Goal: Task Accomplishment & Management: Manage account settings

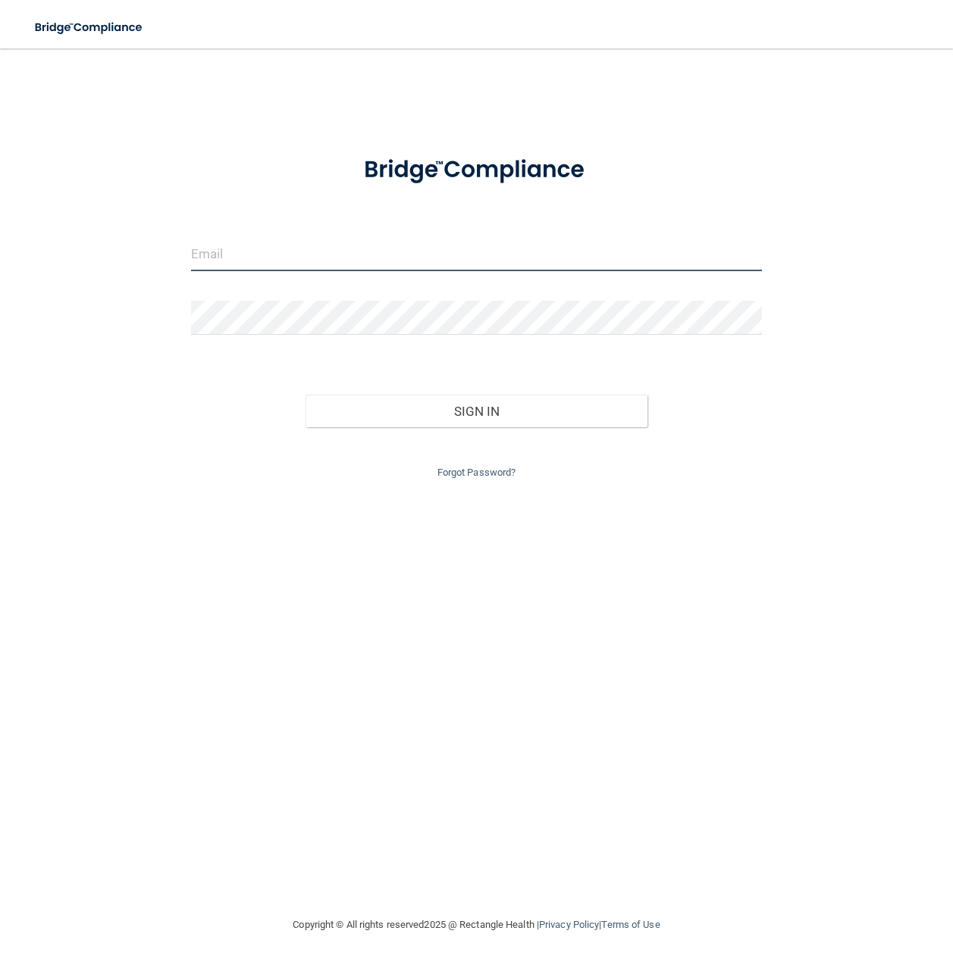
type input "[EMAIL_ADDRESS][DOMAIN_NAME]"
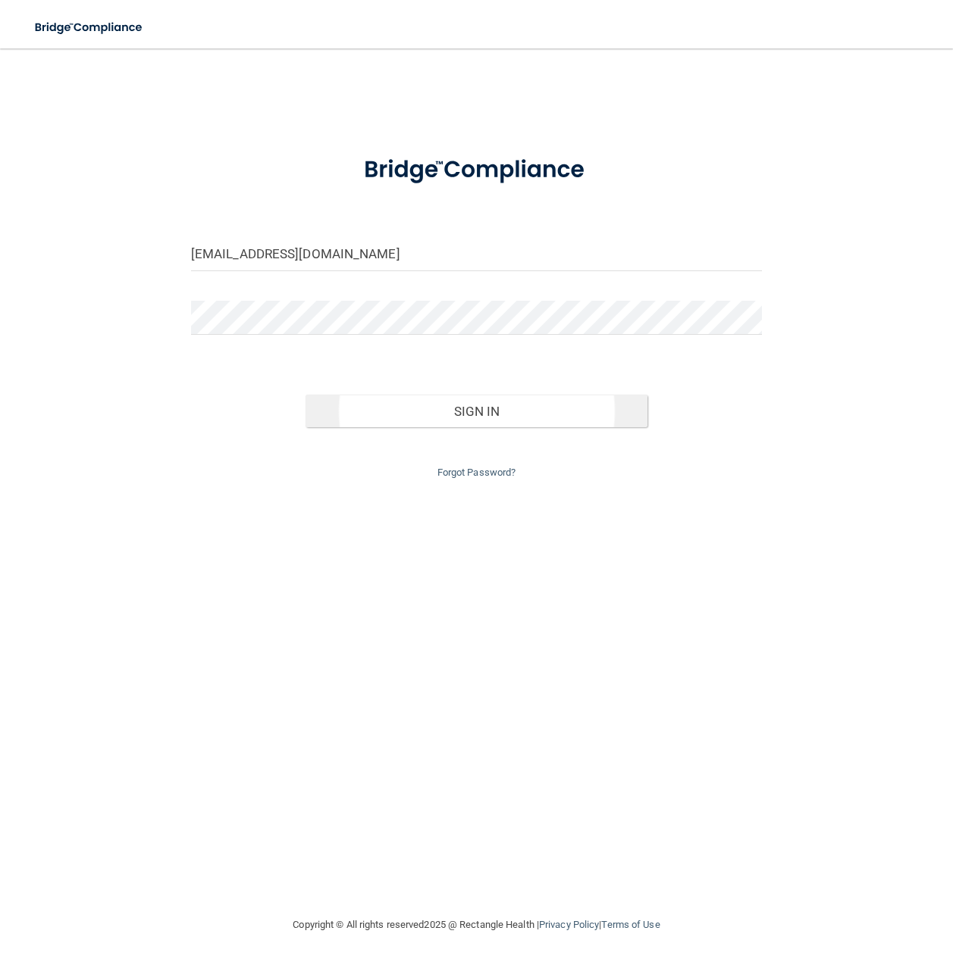
click at [480, 406] on button "Sign In" at bounding box center [476, 411] width 343 height 33
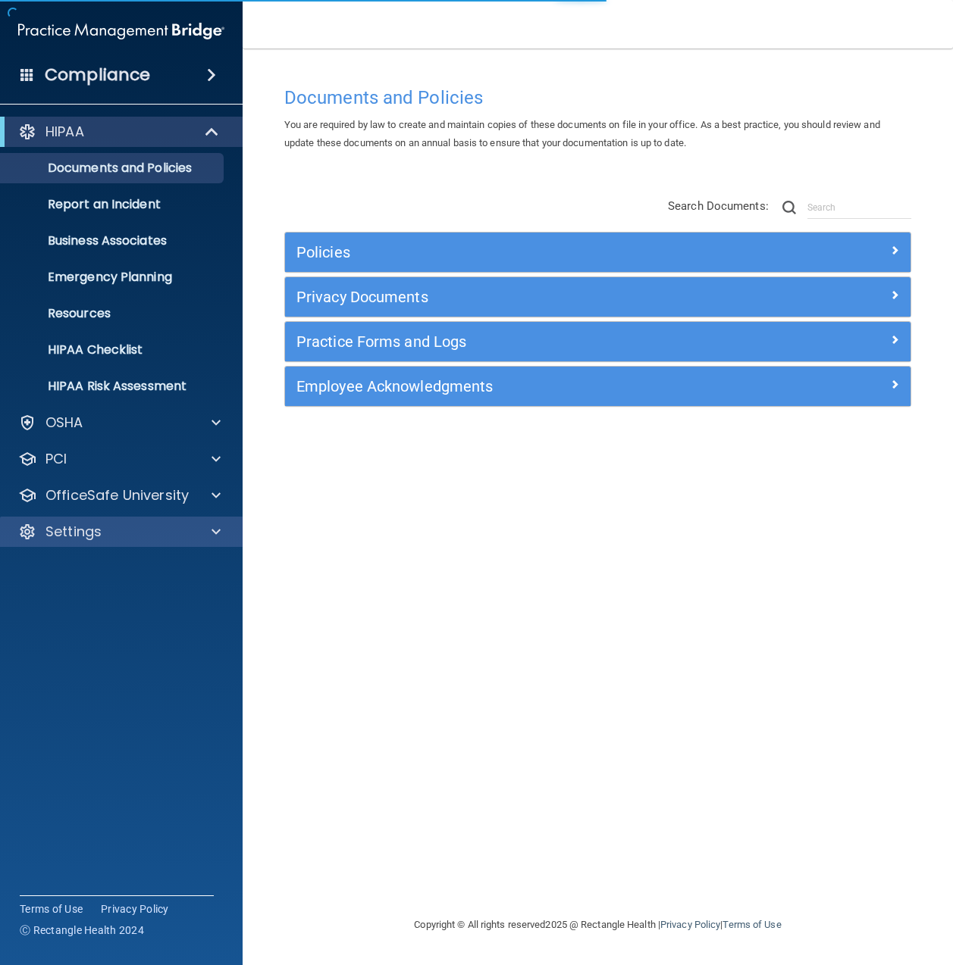
click at [170, 537] on div "Settings" at bounding box center [101, 532] width 188 height 18
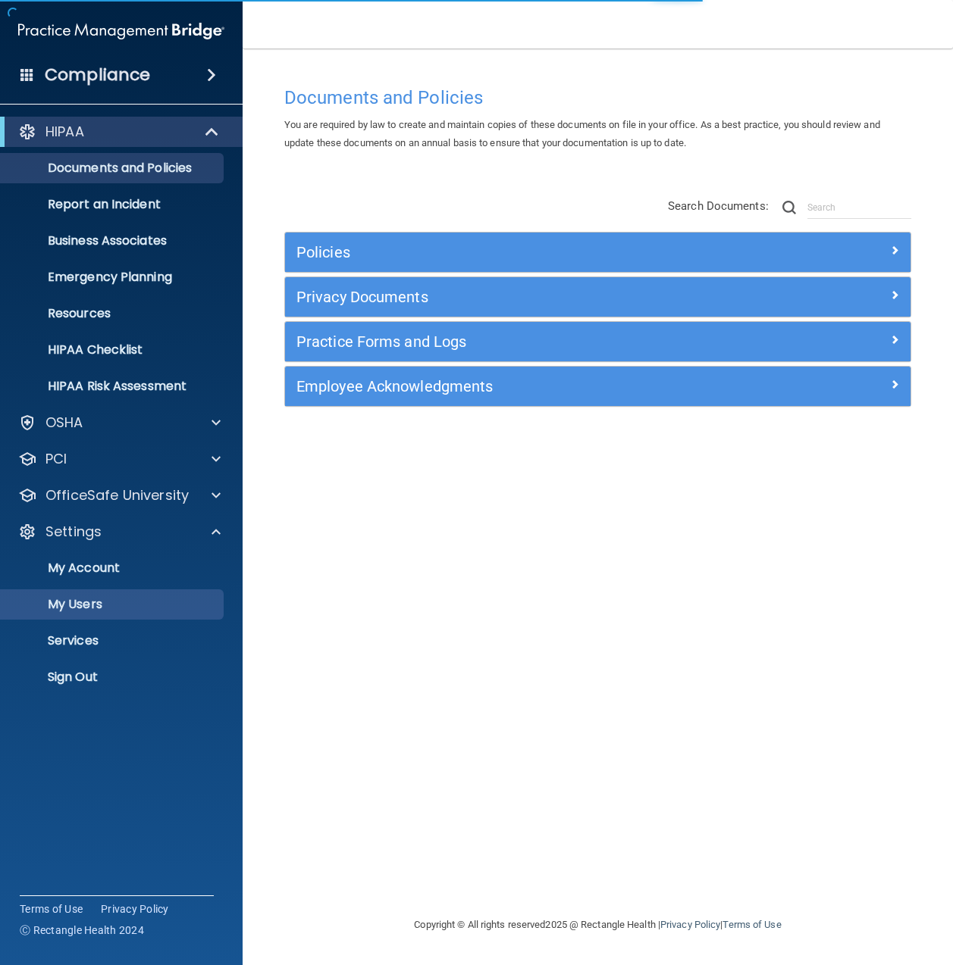
click at [130, 612] on p "My Users" at bounding box center [113, 604] width 207 height 15
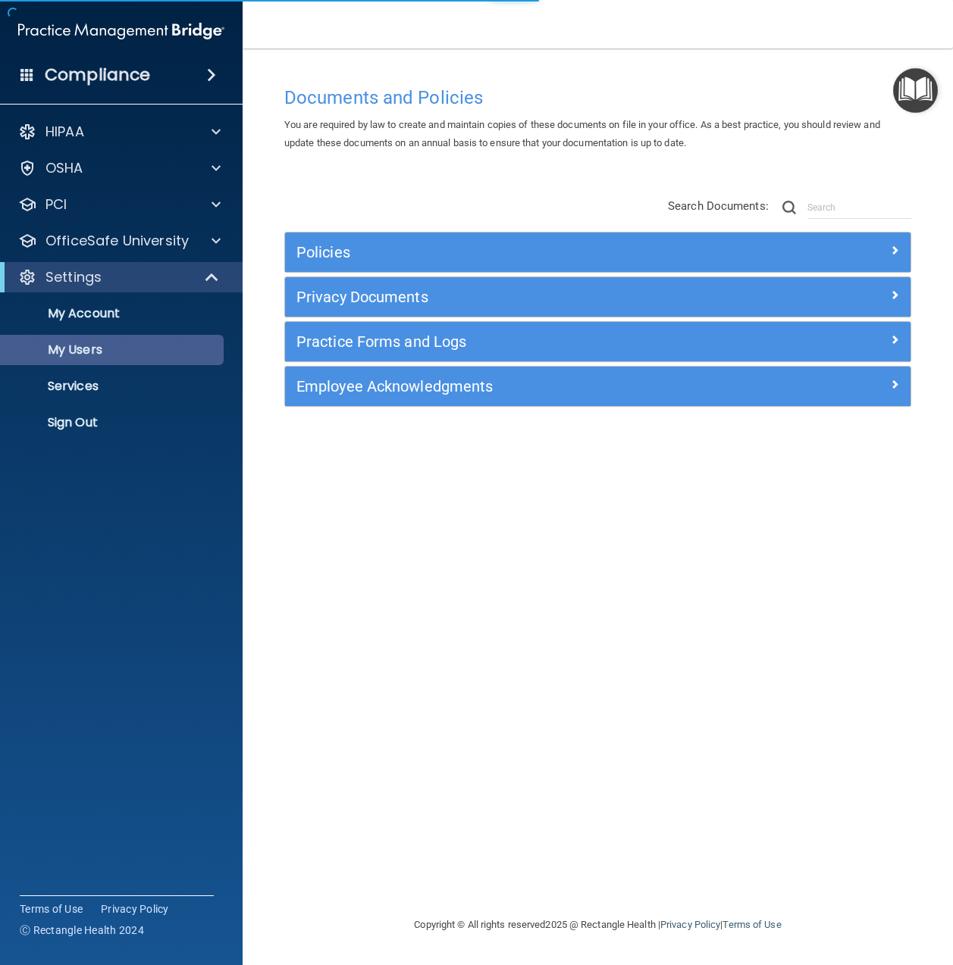
select select "20"
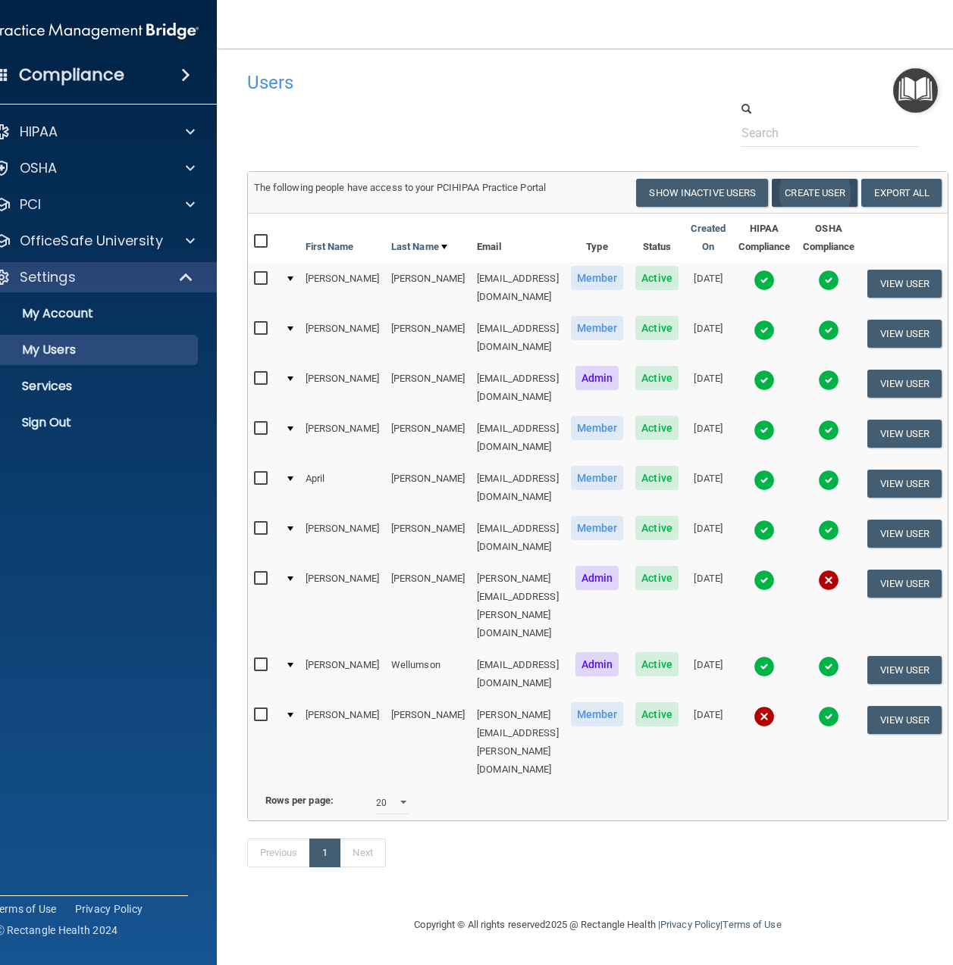
click at [828, 194] on button "Create User" at bounding box center [814, 193] width 86 height 28
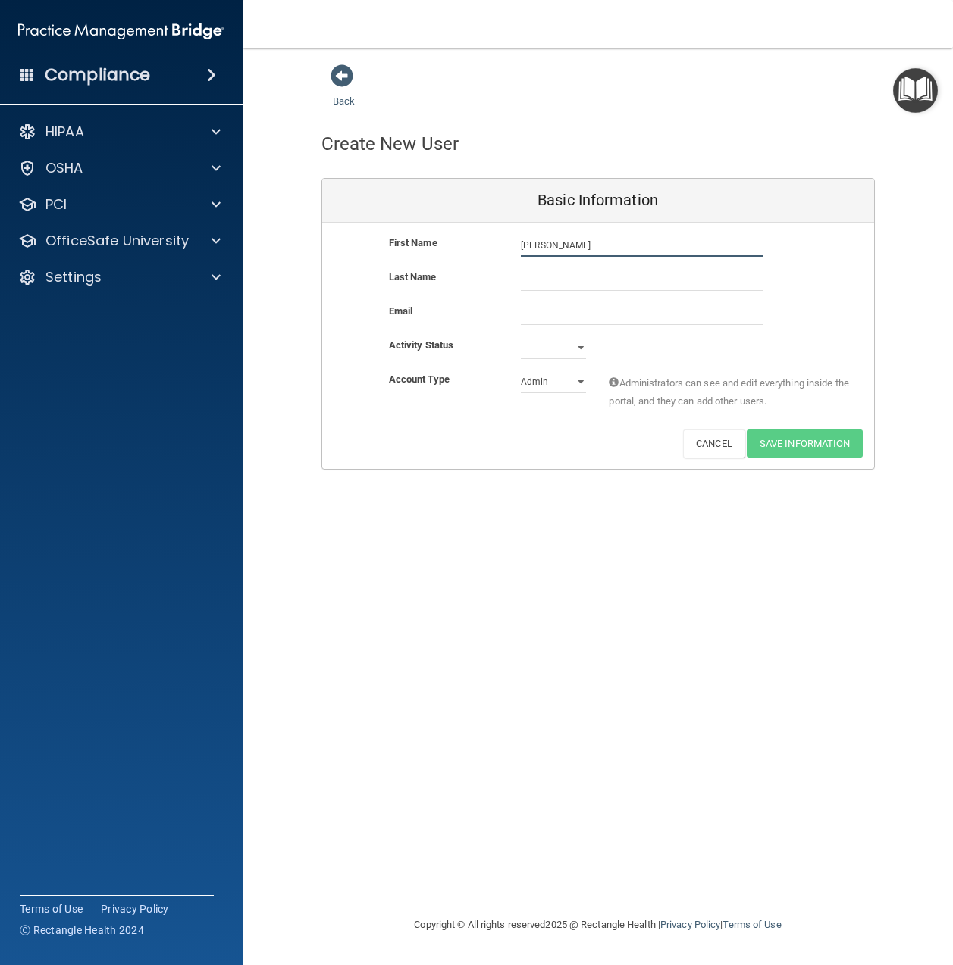
type input "[PERSON_NAME]"
drag, startPoint x: 559, startPoint y: 303, endPoint x: 558, endPoint y: 313, distance: 10.0
click at [558, 312] on input "email" at bounding box center [642, 313] width 242 height 23
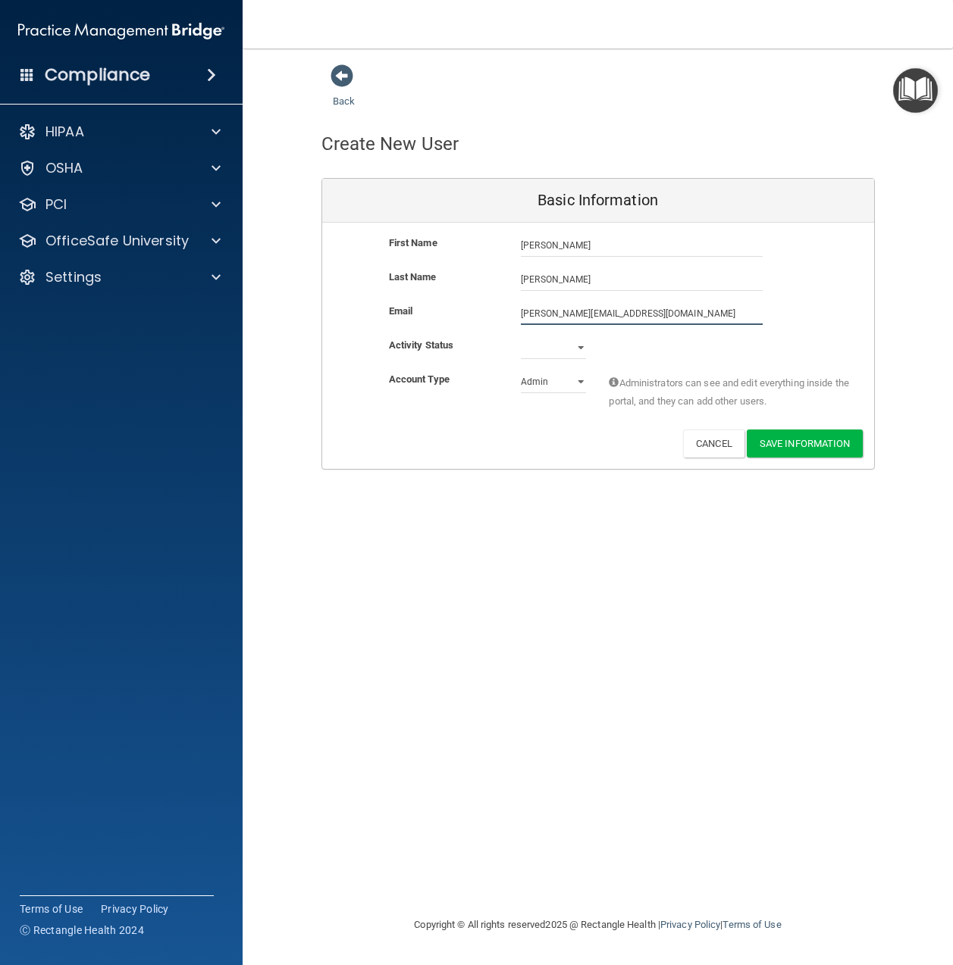
type input "[PERSON_NAME][EMAIL_ADDRESS][DOMAIN_NAME]"
select select "active"
click at [784, 445] on button "Save Information" at bounding box center [804, 444] width 116 height 28
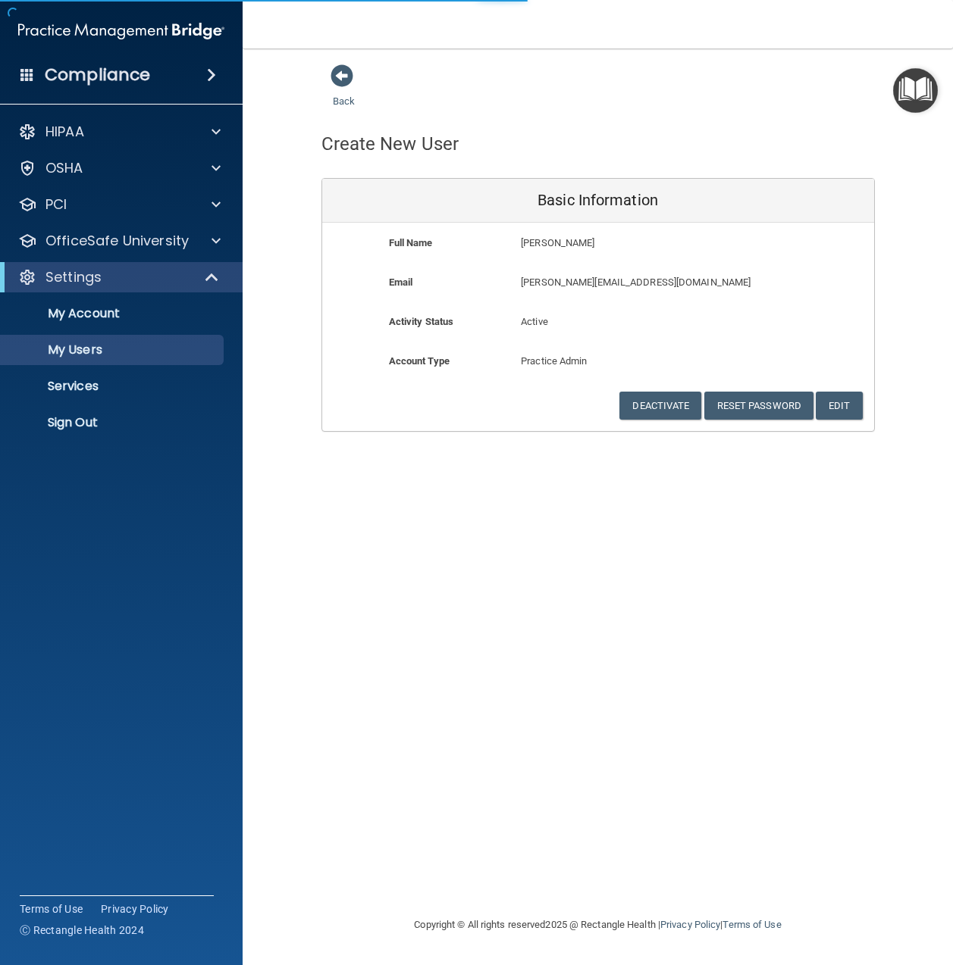
select select "20"
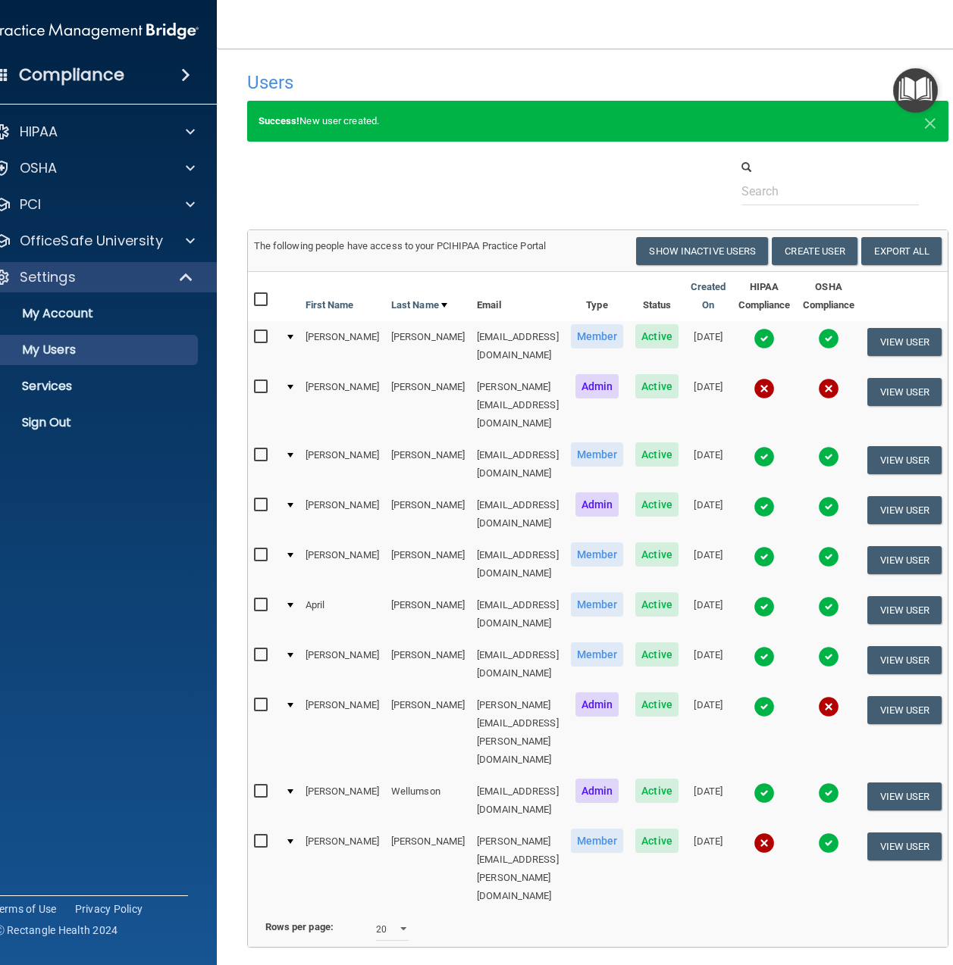
click at [254, 381] on input "checkbox" at bounding box center [262, 387] width 17 height 12
checkbox input "true"
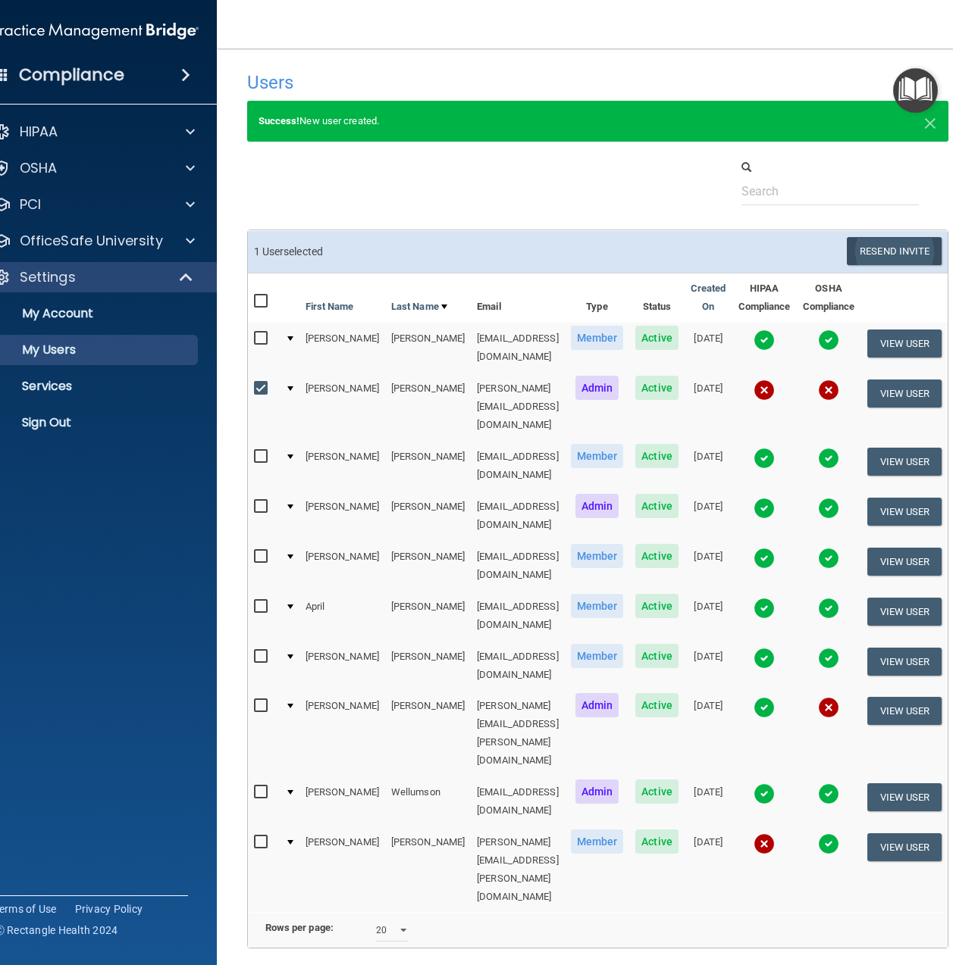
click at [911, 249] on button "Resend Invite" at bounding box center [893, 251] width 95 height 28
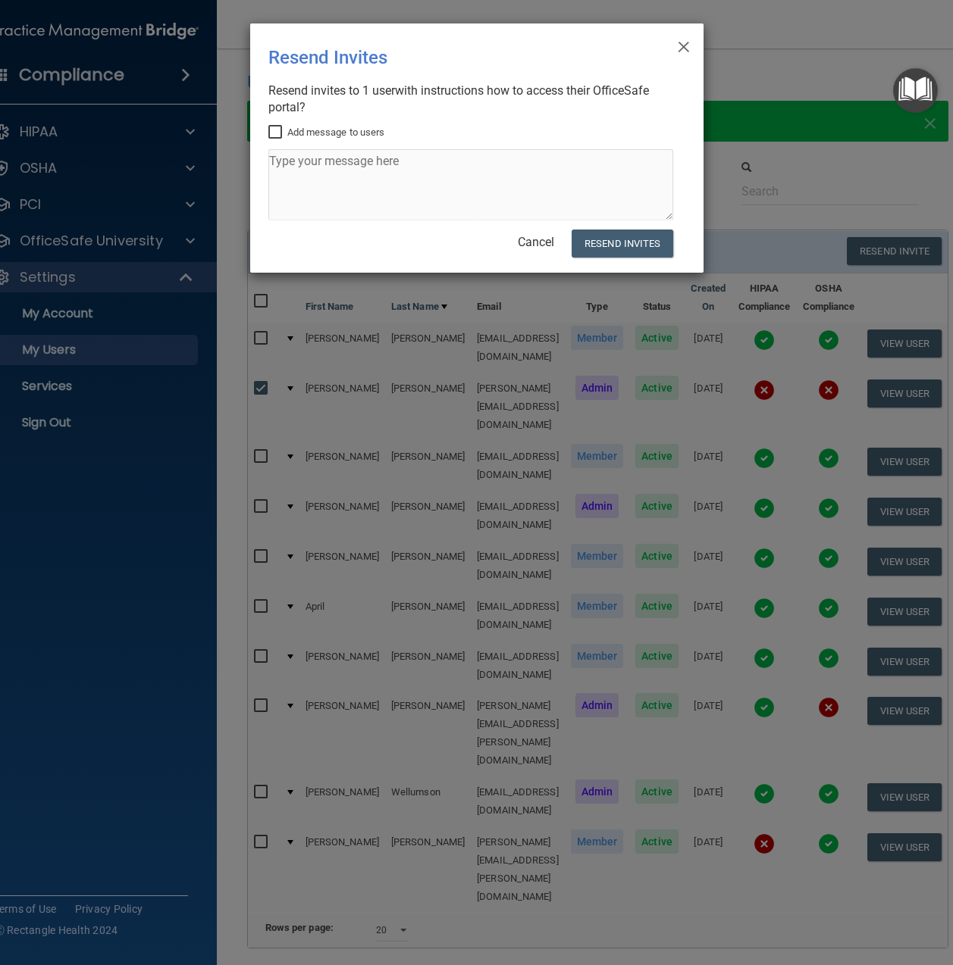
click at [297, 162] on textarea at bounding box center [470, 184] width 405 height 71
drag, startPoint x: 282, startPoint y: 130, endPoint x: 289, endPoint y: 160, distance: 31.1
click at [282, 131] on input "Add message to users" at bounding box center [276, 133] width 17 height 12
checkbox input "true"
click at [289, 175] on textarea at bounding box center [470, 184] width 405 height 71
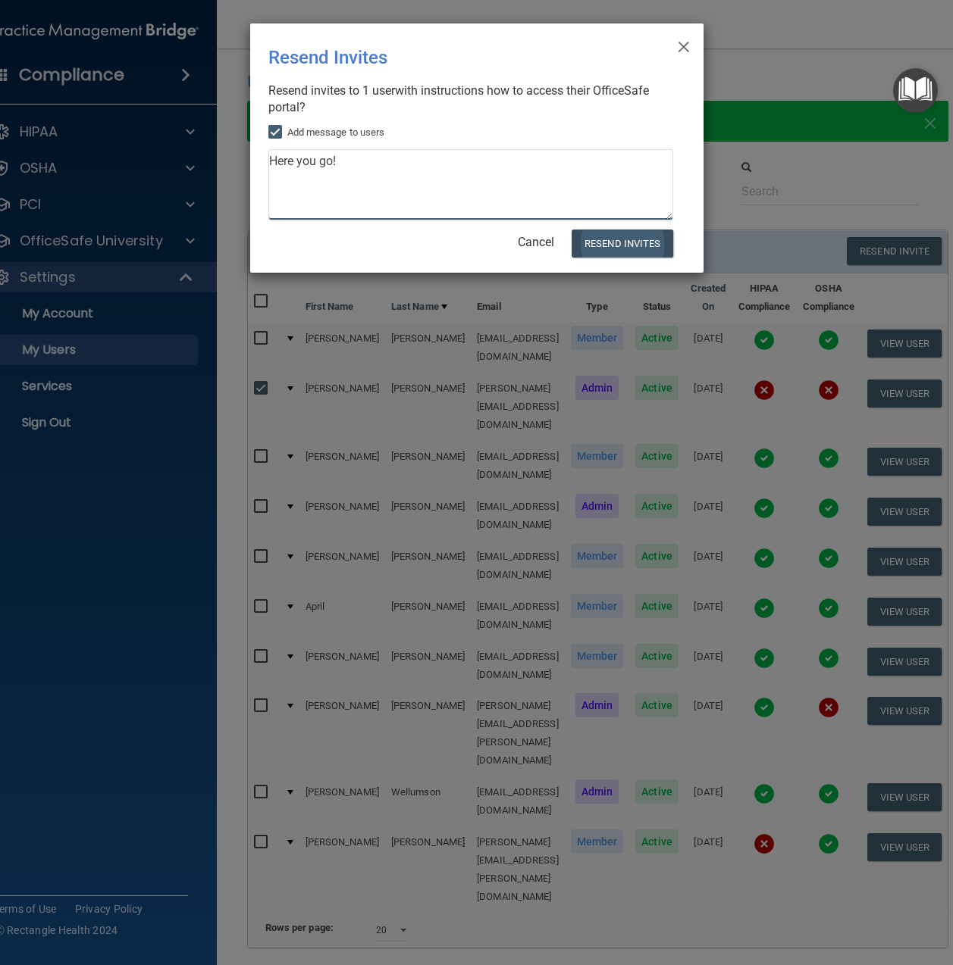
type textarea "Here you go!"
click at [630, 240] on button "Resend Invites" at bounding box center [621, 244] width 101 height 28
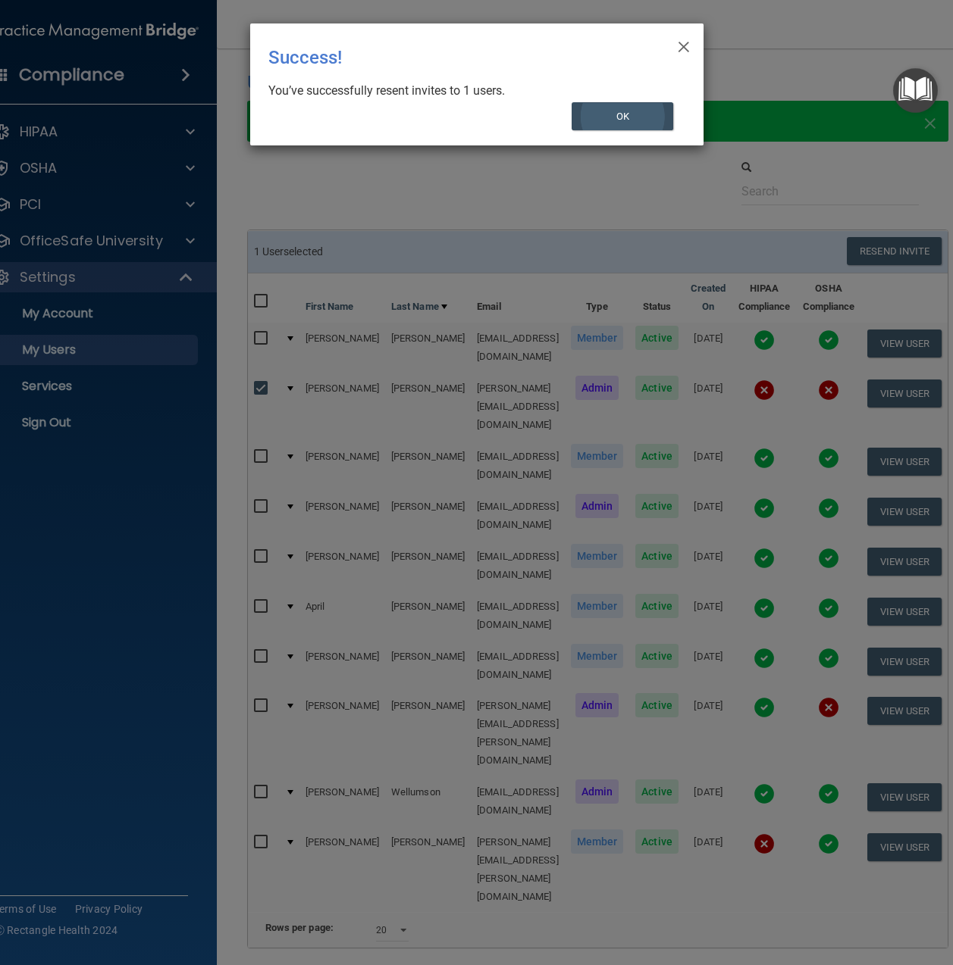
click at [623, 116] on button "OK" at bounding box center [622, 116] width 102 height 28
